Goal: Task Accomplishment & Management: Complete application form

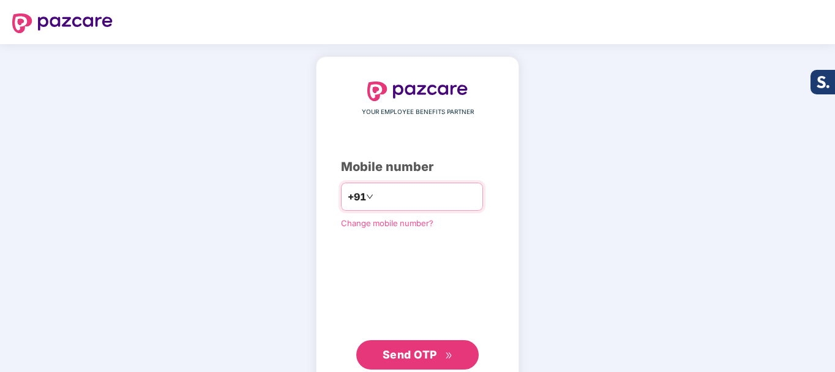
type input "**********"
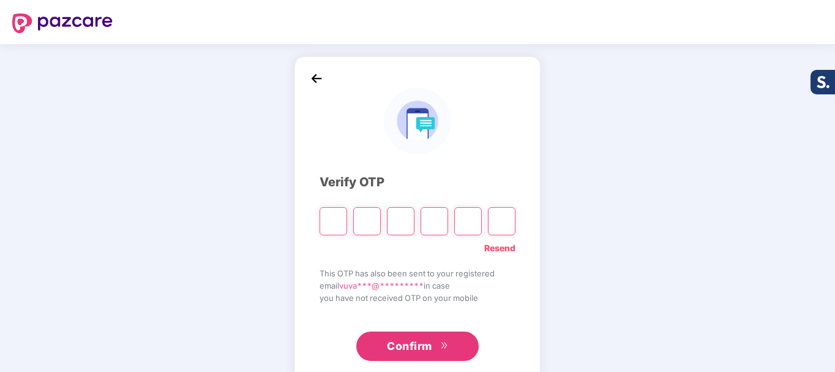
type input "*"
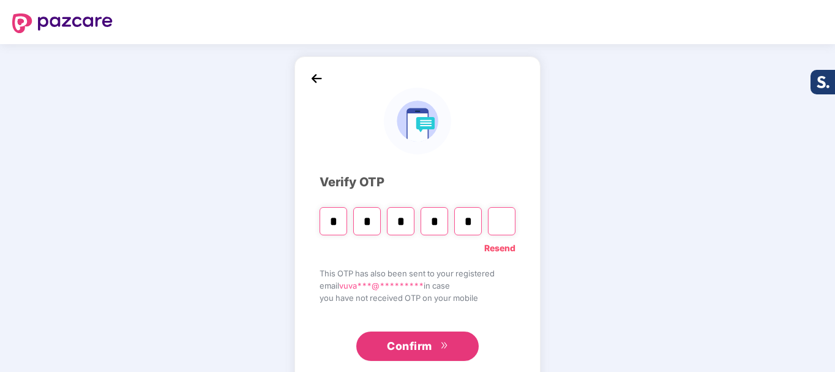
type input "*"
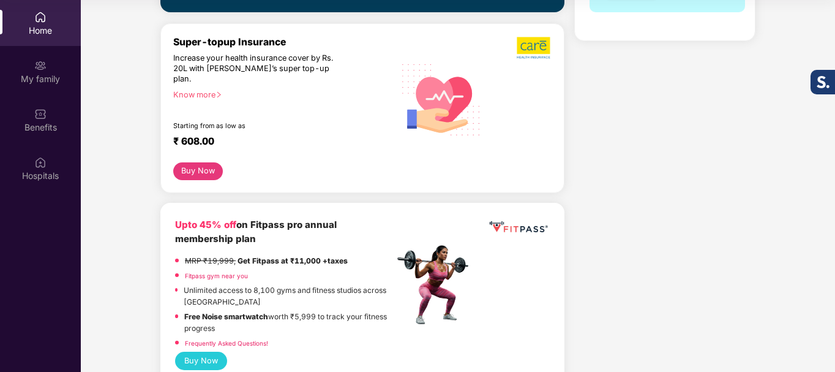
scroll to position [429, 0]
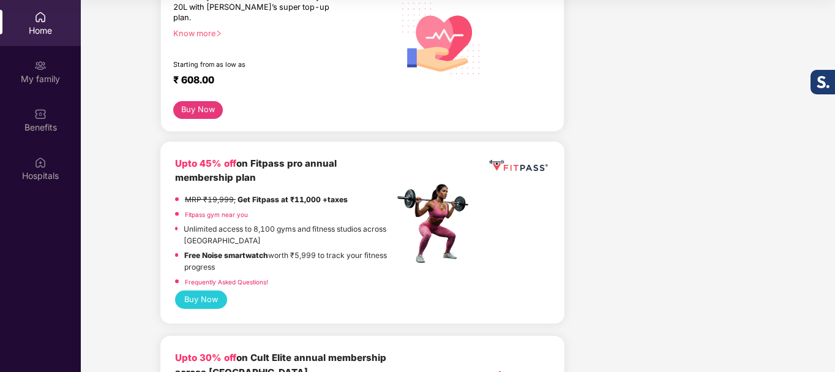
click at [221, 211] on link "Fitpass gym near you" at bounding box center [216, 214] width 63 height 7
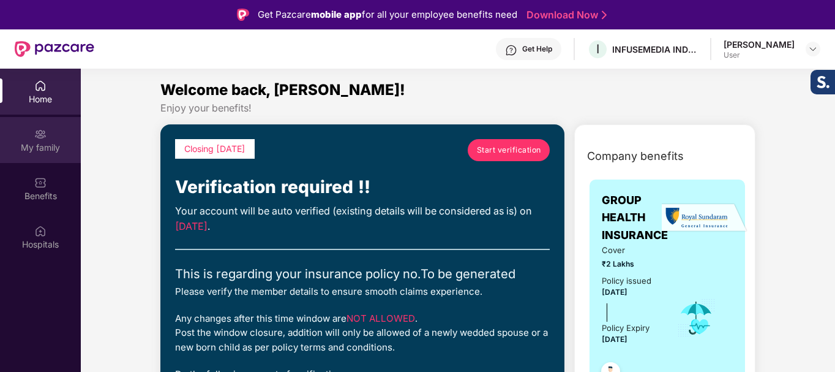
click at [50, 149] on div "My family" at bounding box center [40, 147] width 81 height 12
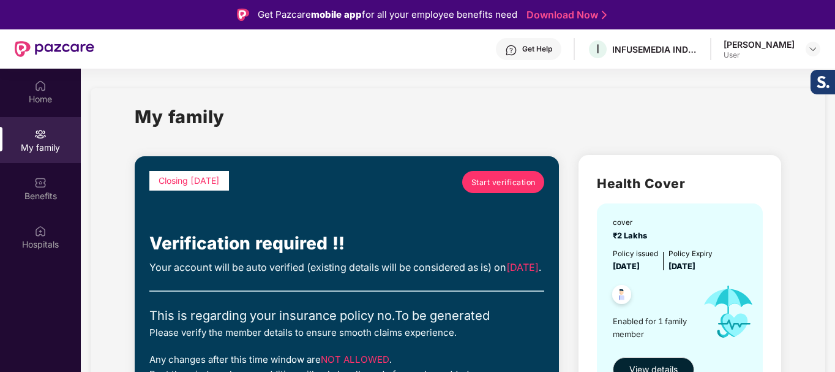
click at [770, 50] on div "[PERSON_NAME]" at bounding box center [759, 45] width 71 height 12
click at [815, 50] on img at bounding box center [813, 49] width 10 height 10
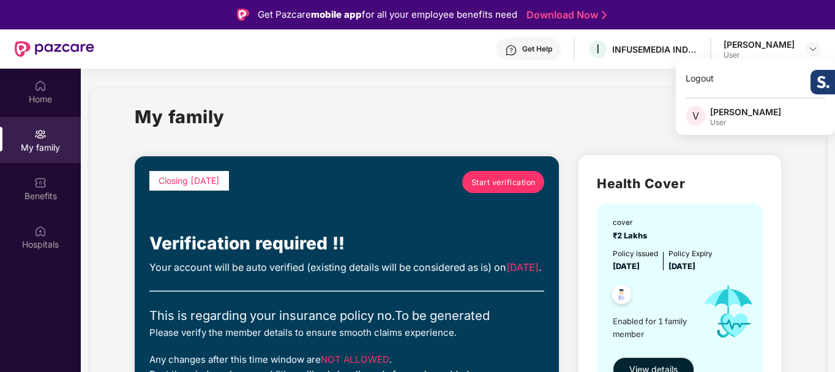
click at [699, 110] on span "V" at bounding box center [696, 116] width 20 height 20
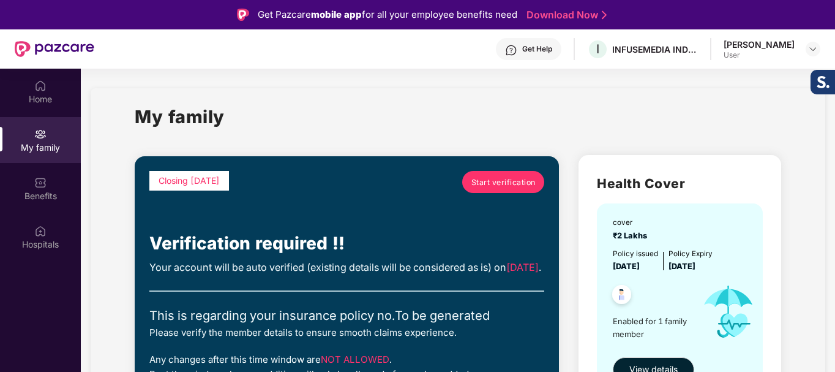
click at [729, 110] on div "My family" at bounding box center [458, 124] width 647 height 42
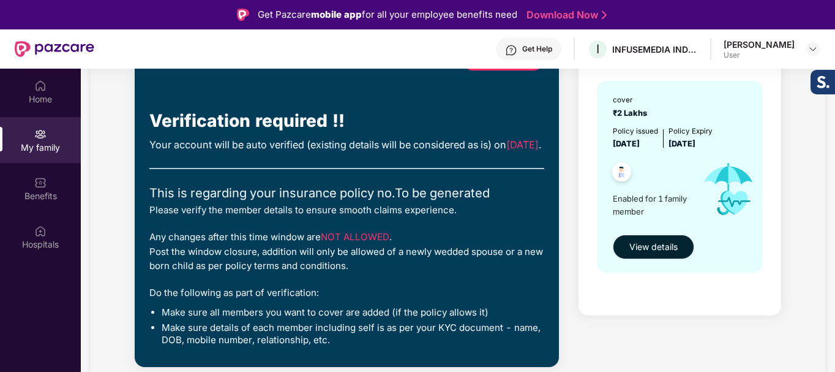
scroll to position [61, 0]
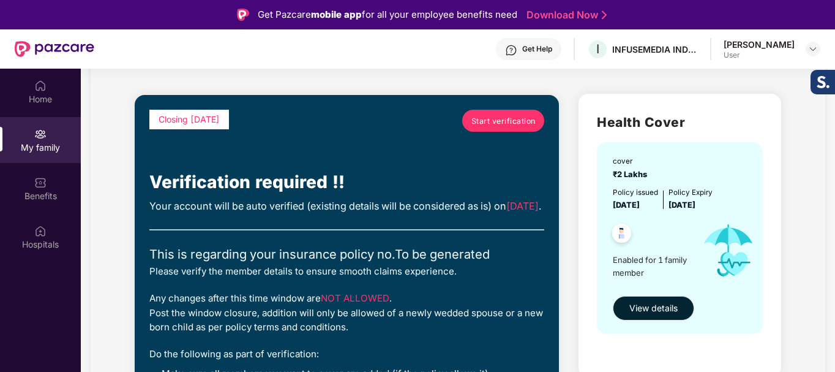
click at [509, 127] on span "Start verification" at bounding box center [504, 121] width 64 height 12
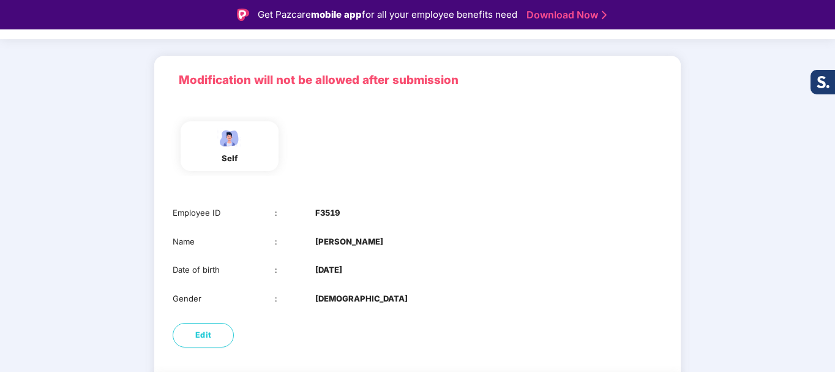
scroll to position [113, 0]
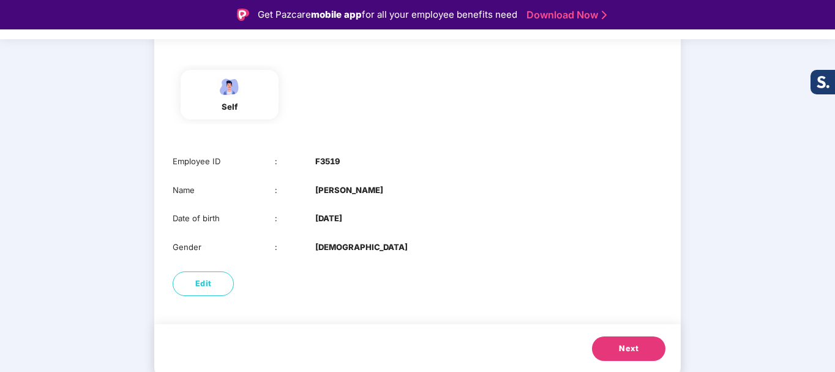
click at [624, 345] on span "Next" at bounding box center [629, 348] width 20 height 12
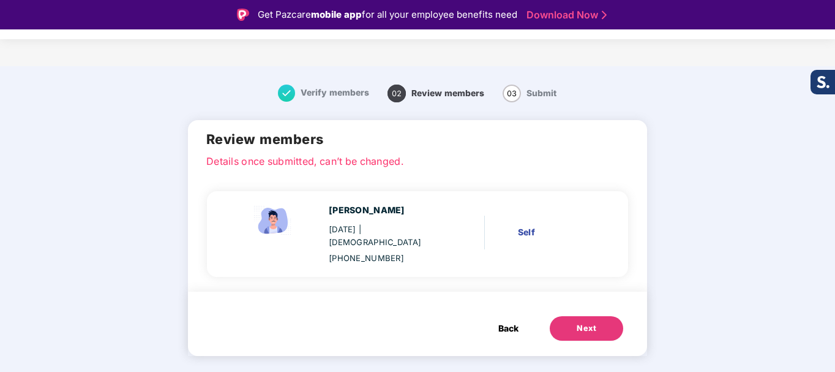
scroll to position [0, 0]
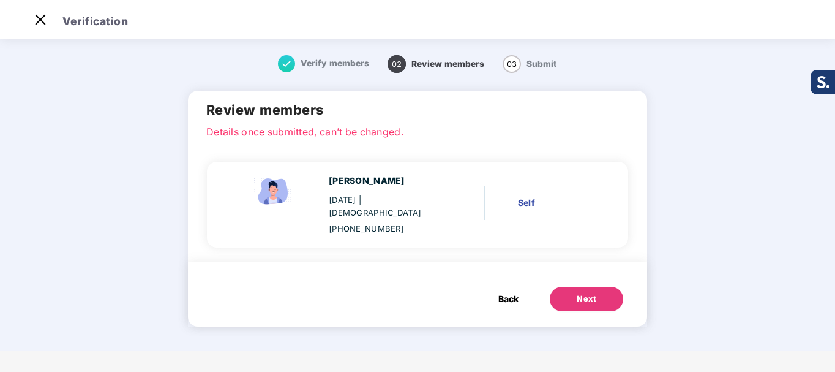
click at [603, 287] on button "Next" at bounding box center [586, 299] width 73 height 24
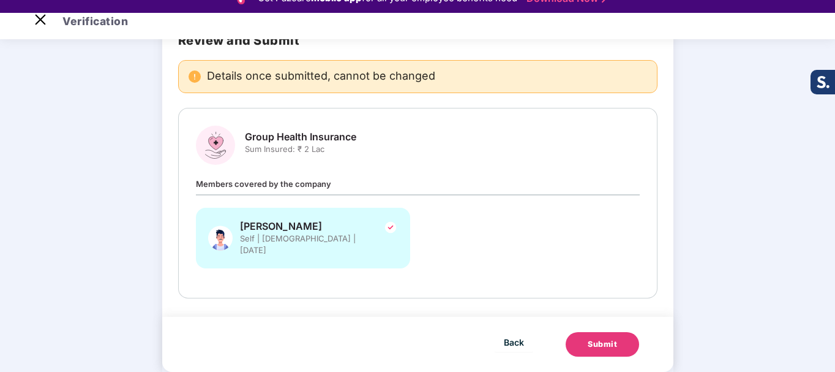
scroll to position [29, 0]
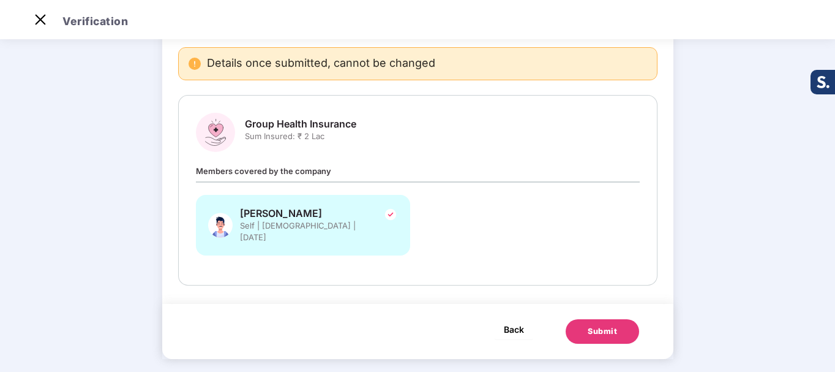
click at [513, 322] on span "Back" at bounding box center [514, 329] width 20 height 15
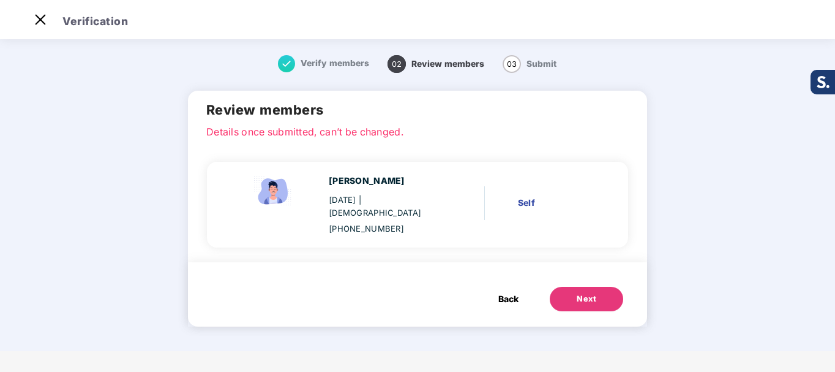
scroll to position [0, 0]
click at [273, 192] on img at bounding box center [273, 191] width 49 height 34
click at [274, 198] on img at bounding box center [273, 191] width 49 height 34
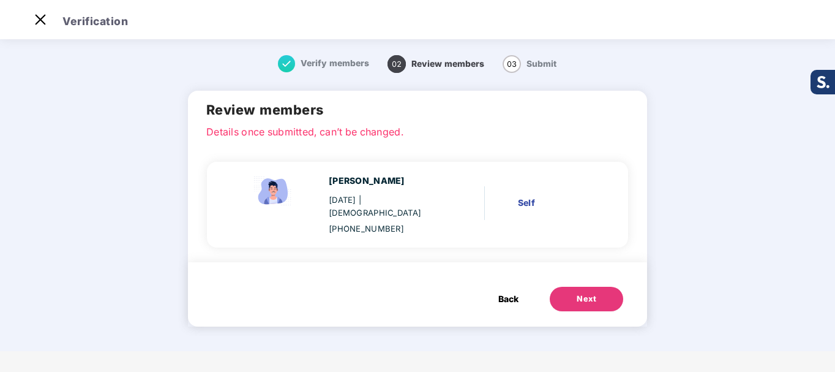
click at [508, 292] on span "Back" at bounding box center [509, 298] width 20 height 13
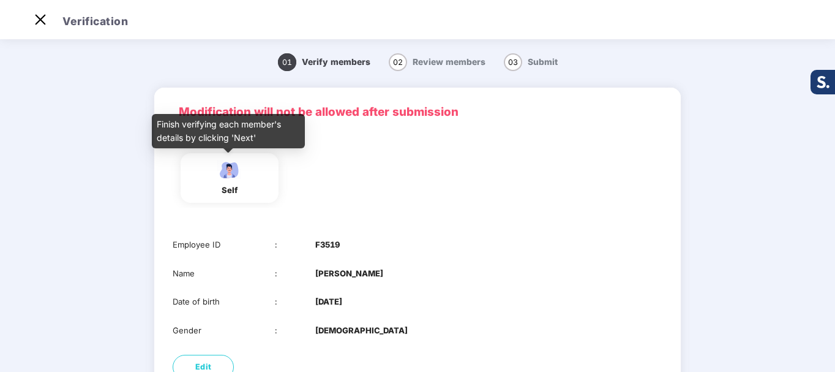
click at [226, 178] on img at bounding box center [229, 169] width 31 height 21
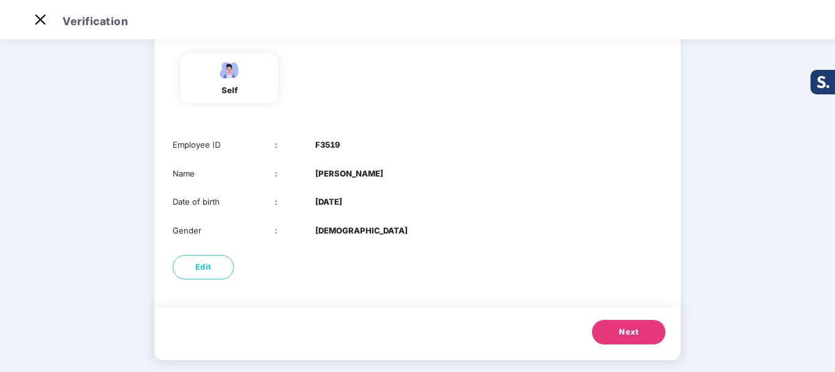
scroll to position [113, 0]
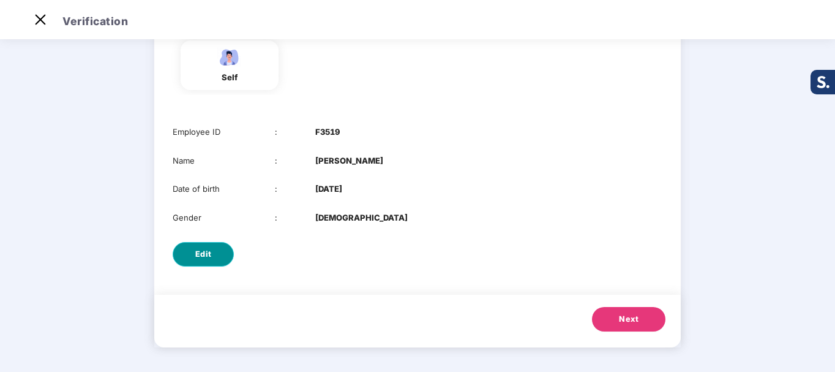
click at [208, 259] on span "Edit" at bounding box center [203, 254] width 17 height 12
select select "****"
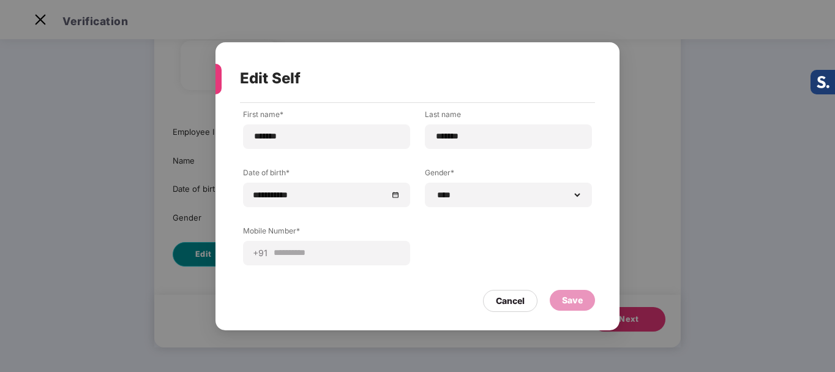
scroll to position [0, 0]
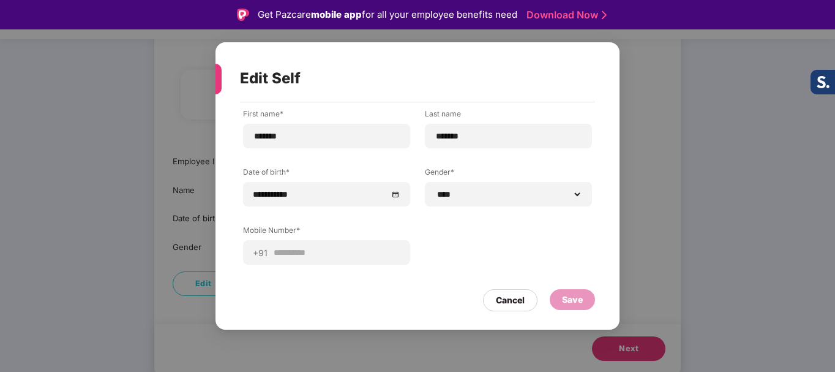
click at [645, 250] on div "**********" at bounding box center [417, 186] width 835 height 372
click at [581, 293] on div "Save" at bounding box center [572, 299] width 21 height 13
click at [503, 301] on div "Cancel" at bounding box center [510, 299] width 29 height 13
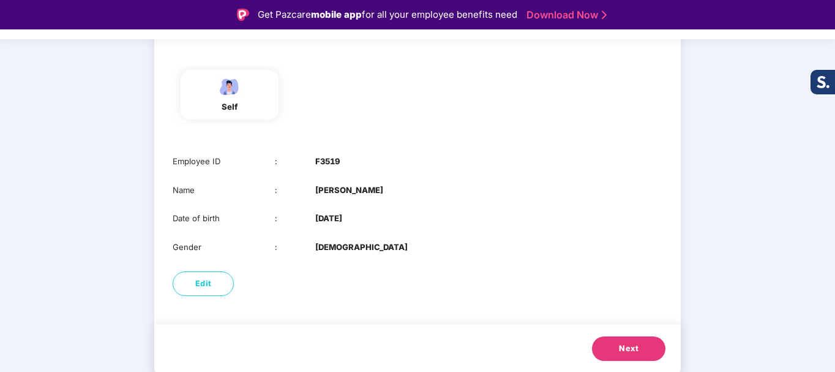
click at [630, 348] on span "Next" at bounding box center [629, 348] width 20 height 12
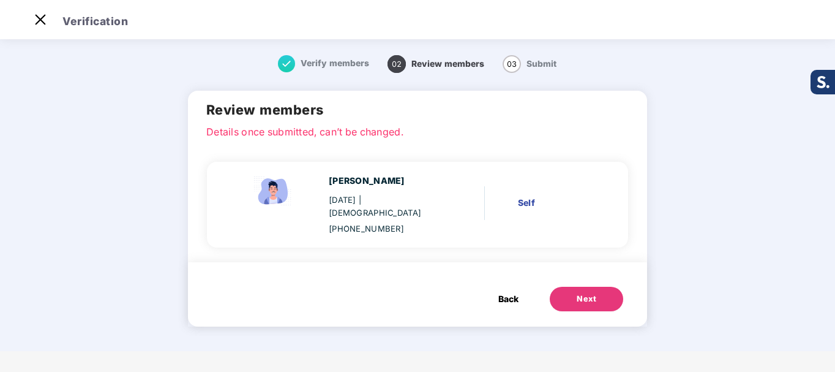
click at [585, 293] on div "Next" at bounding box center [587, 299] width 20 height 12
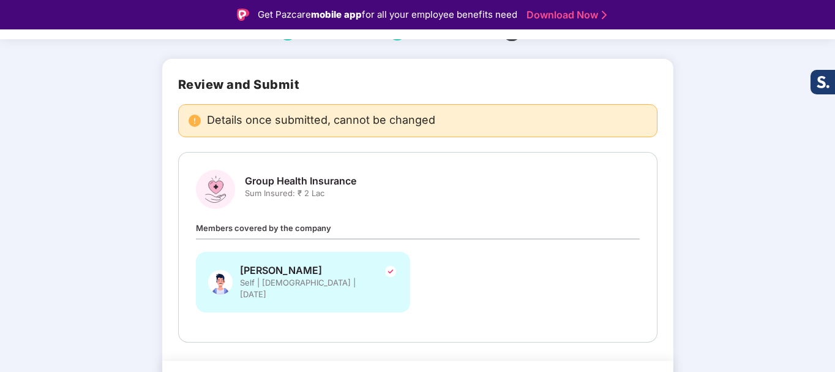
scroll to position [89, 0]
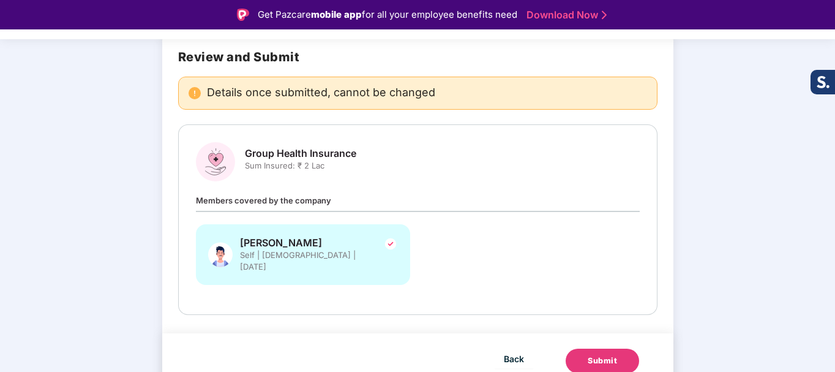
click at [611, 355] on div "Submit" at bounding box center [602, 361] width 29 height 12
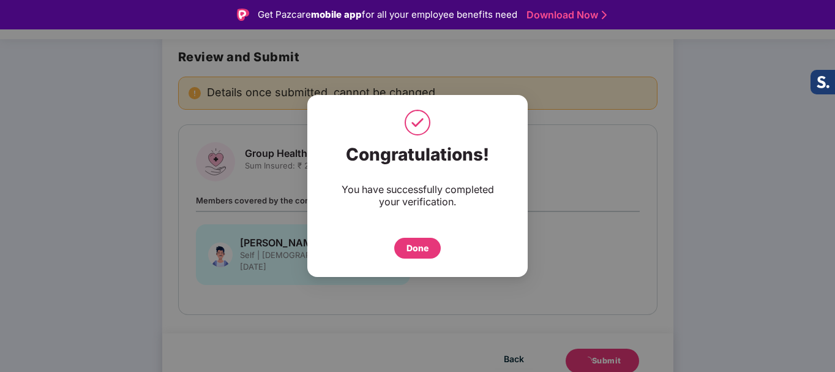
click at [421, 251] on div "Done" at bounding box center [418, 247] width 22 height 13
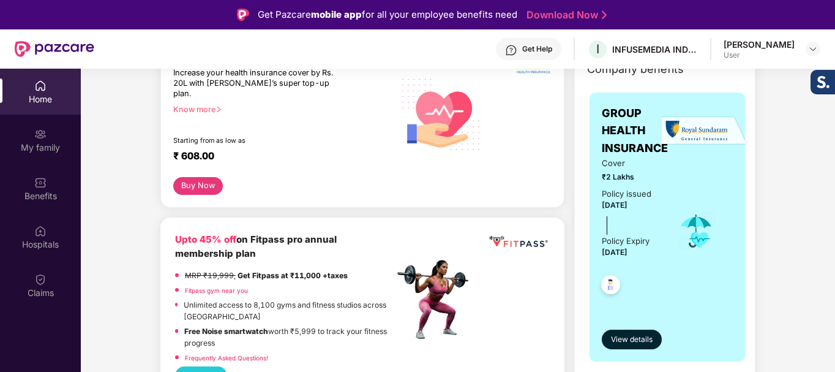
scroll to position [306, 0]
